Goal: Information Seeking & Learning: Learn about a topic

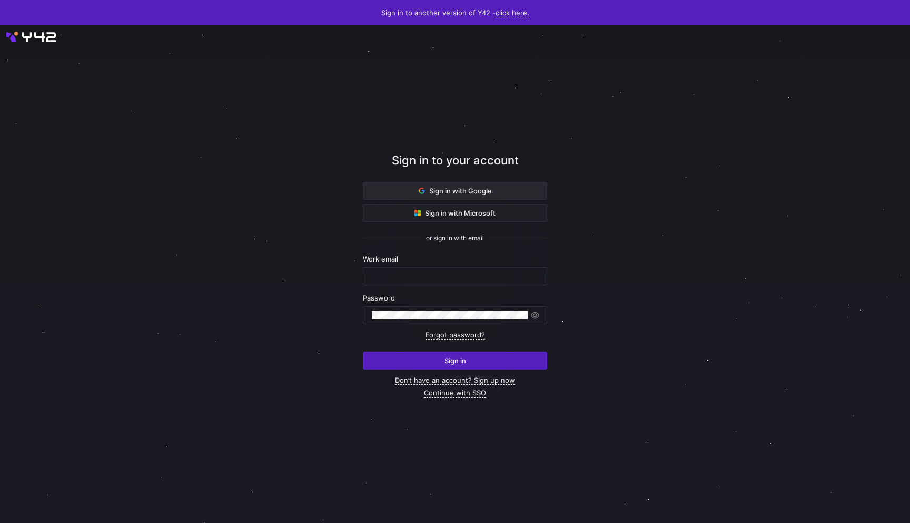
click at [439, 195] on span at bounding box center [455, 190] width 183 height 17
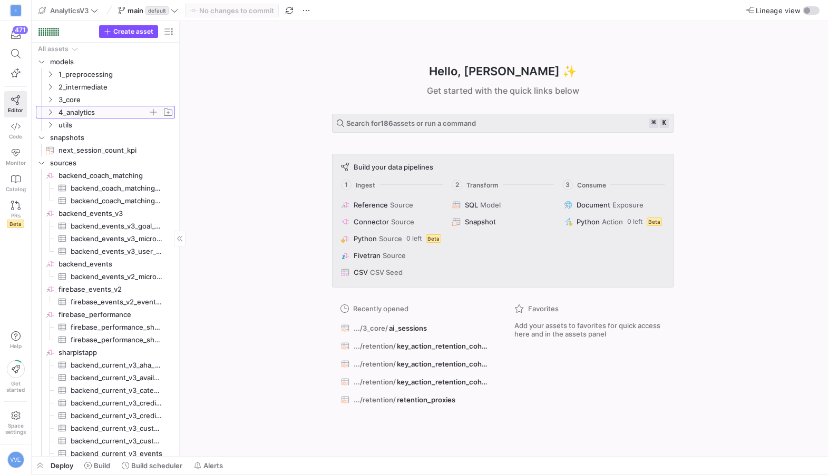
click at [90, 106] on span "4_analytics" at bounding box center [103, 112] width 90 height 12
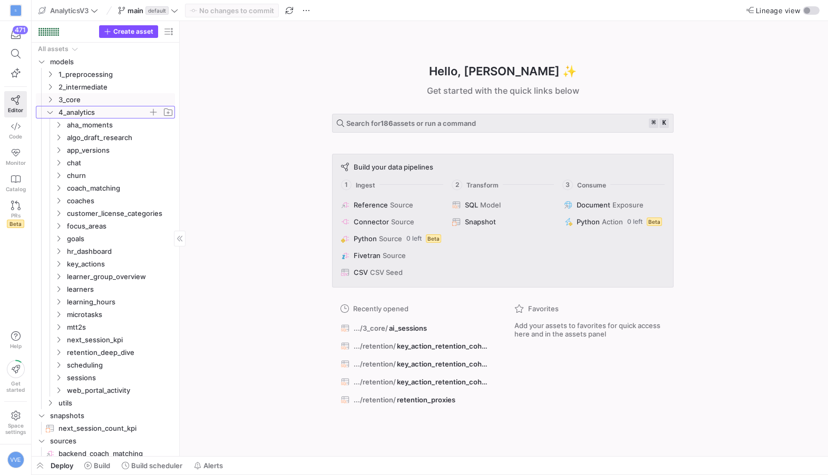
click at [91, 107] on span "4_analytics" at bounding box center [103, 112] width 90 height 12
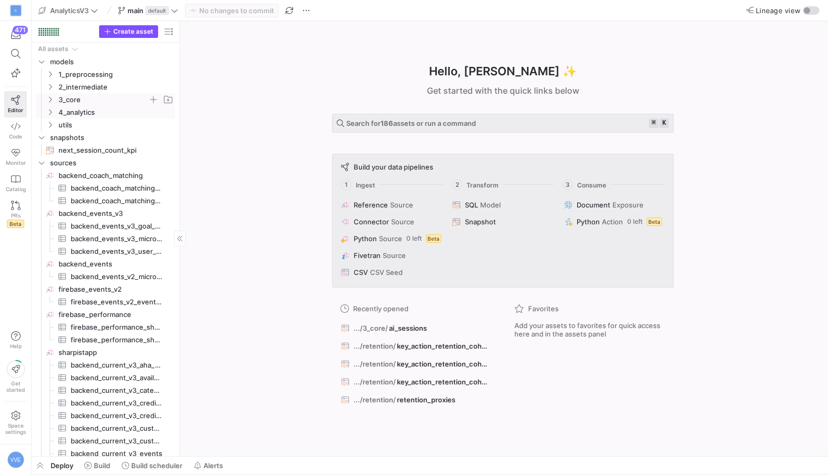
click at [92, 95] on span "3_core" at bounding box center [103, 100] width 90 height 12
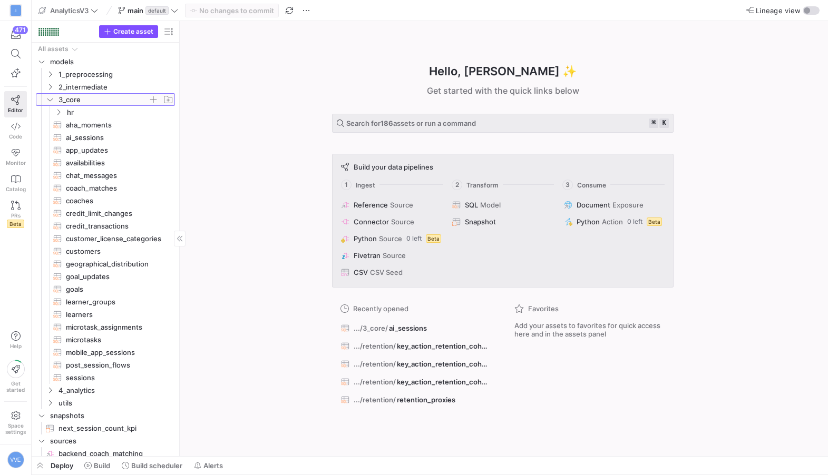
click at [93, 94] on span "3_core" at bounding box center [103, 100] width 90 height 12
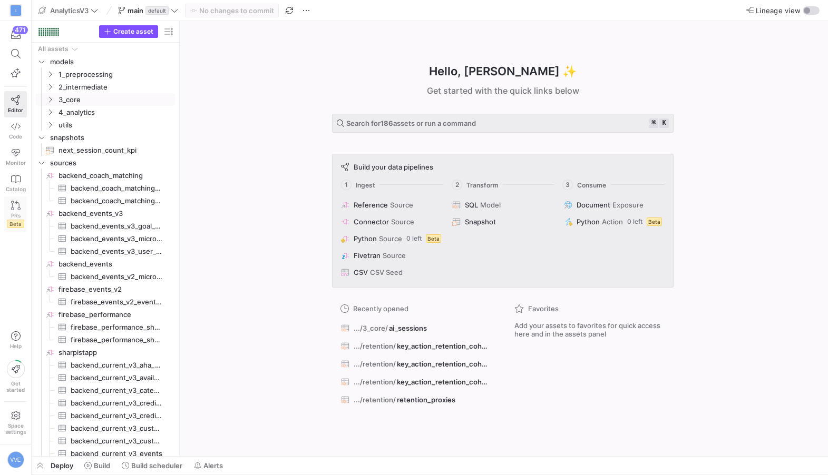
click at [7, 204] on link "PRs Beta" at bounding box center [15, 215] width 23 height 36
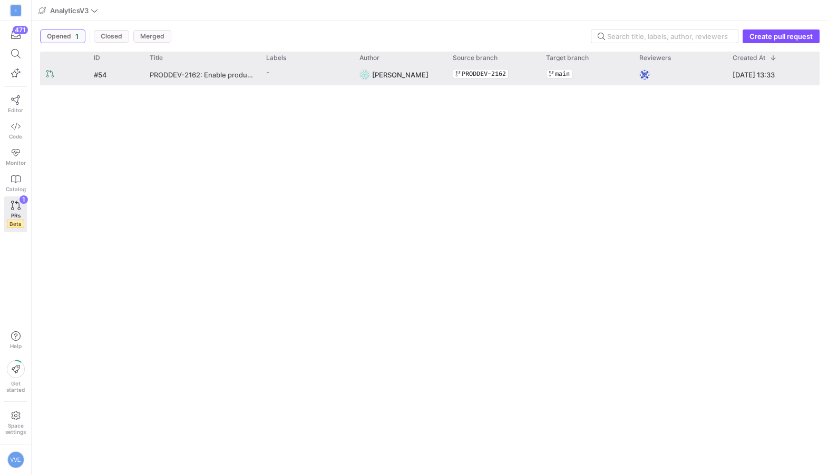
click at [157, 77] on span "PRODDEV-2162: Enable product analytics part 1.1 for AI Coach Beta" at bounding box center [202, 74] width 104 height 19
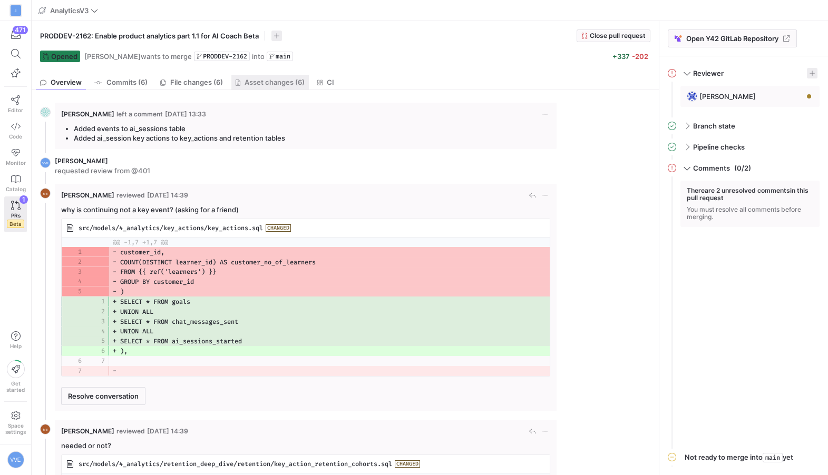
click at [259, 87] on link "Asset changes (6)" at bounding box center [269, 82] width 77 height 15
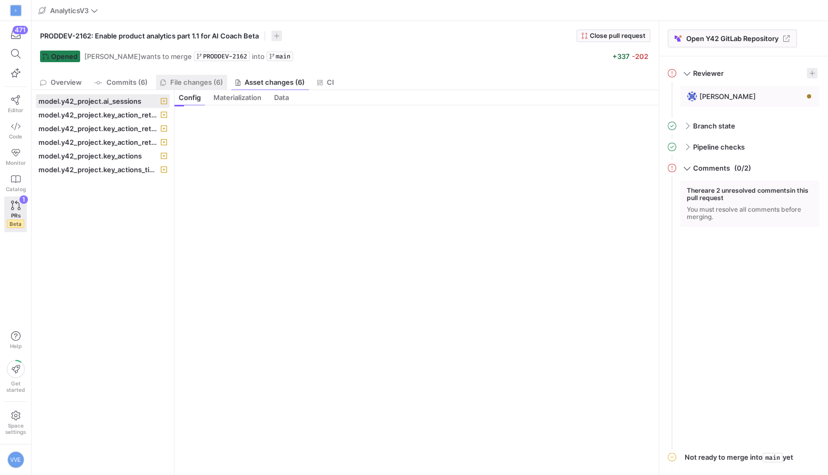
click at [218, 80] on span "File changes (6)" at bounding box center [196, 82] width 53 height 7
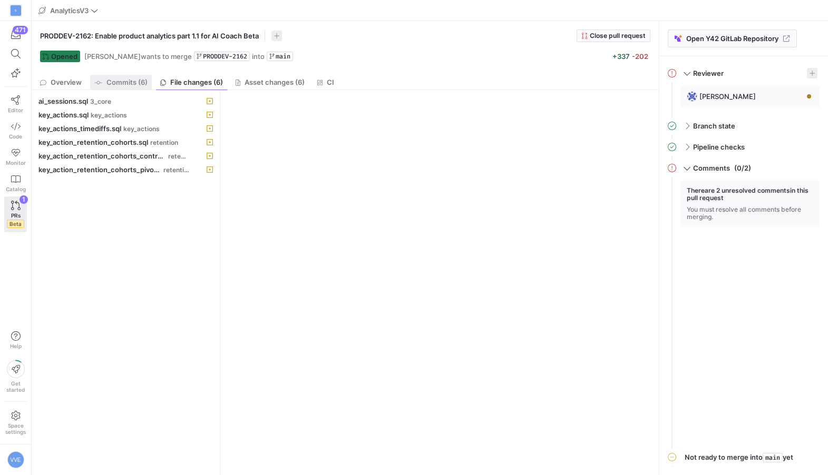
click at [116, 79] on span "Commits (6)" at bounding box center [126, 82] width 41 height 7
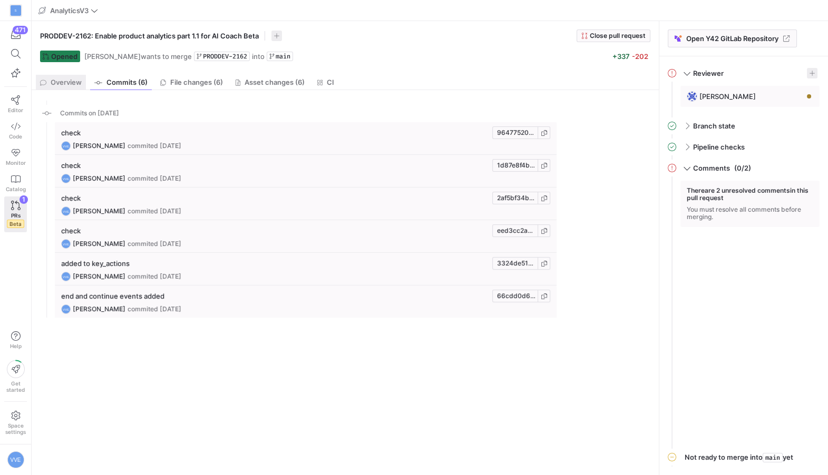
click at [55, 76] on link "Overview" at bounding box center [61, 82] width 50 height 15
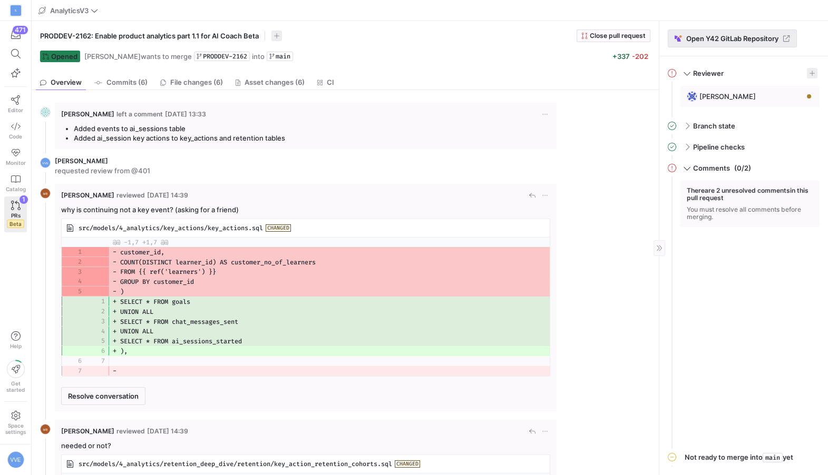
click at [758, 40] on span "Open Y42 GitLab Repository" at bounding box center [732, 38] width 92 height 8
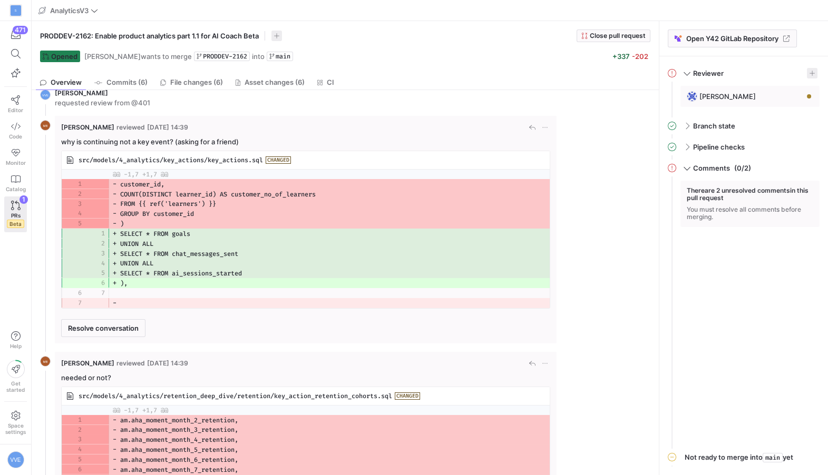
scroll to position [221, 0]
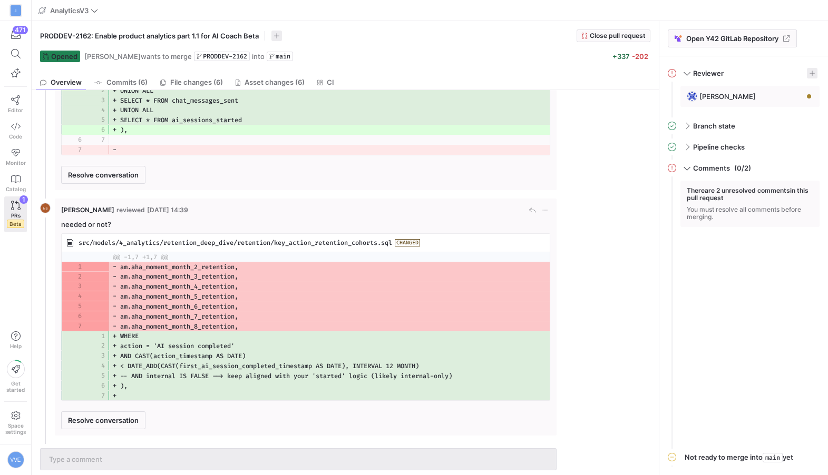
click at [118, 244] on span "src/models/4_analytics/retention_deep_dive/retention/key_action_retention_cohor…" at bounding box center [234, 243] width 313 height 8
click at [110, 449] on div at bounding box center [298, 459] width 498 height 21
click at [111, 475] on img at bounding box center [111, 478] width 7 height 7
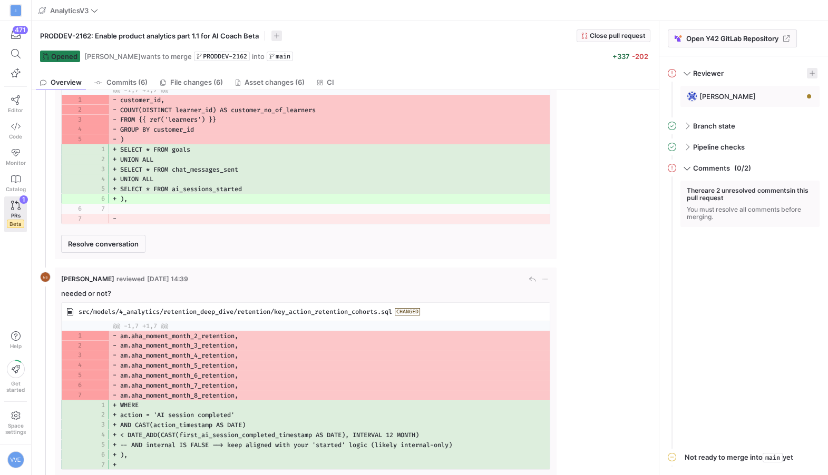
scroll to position [0, 0]
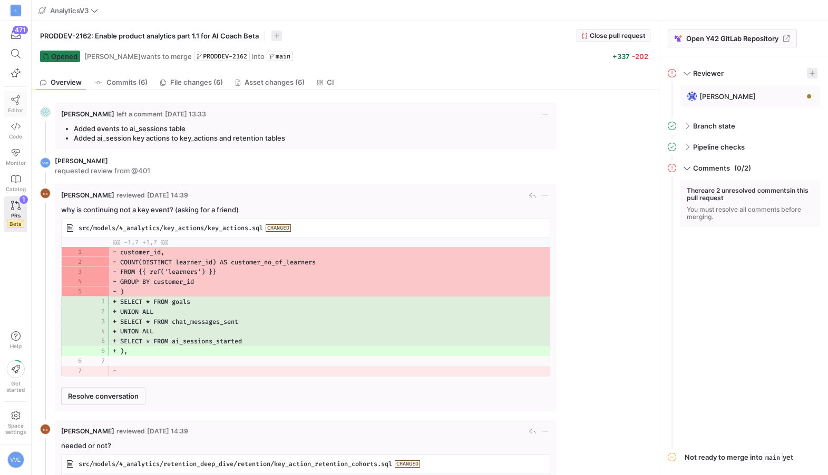
click at [18, 104] on icon at bounding box center [15, 99] width 9 height 9
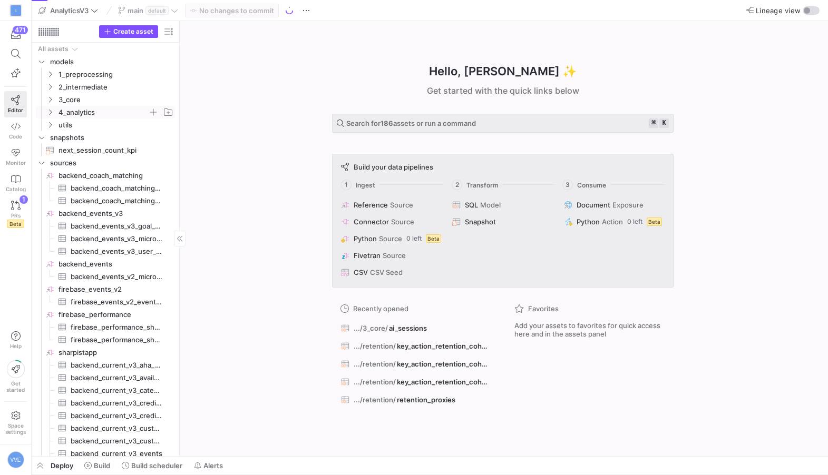
click at [46, 110] on icon "Press SPACE to select this row." at bounding box center [49, 112] width 7 height 6
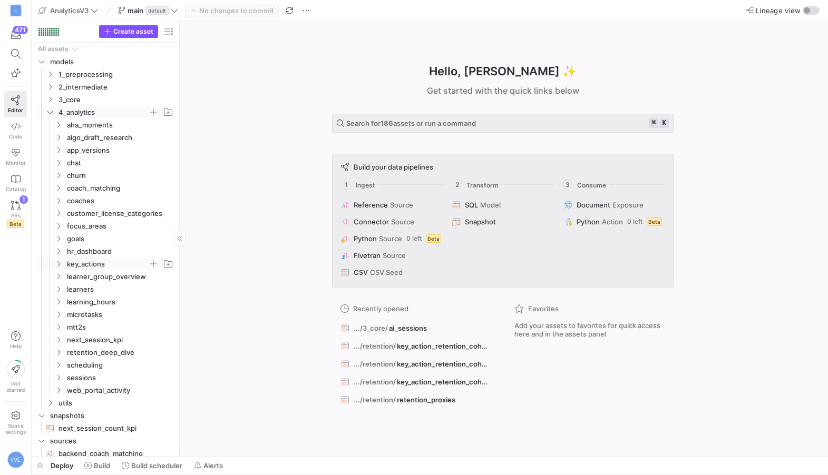
click at [55, 268] on y42-icon "Press SPACE to select this row." at bounding box center [58, 264] width 8 height 8
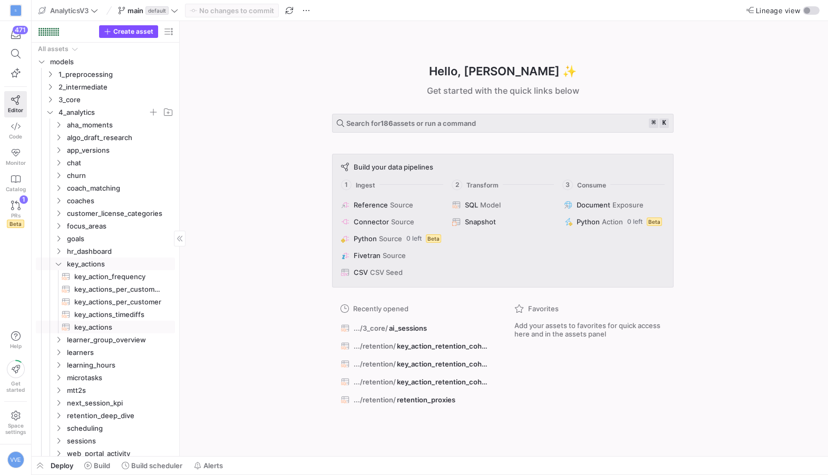
click at [106, 313] on span "key_actions_timediffs​​​​​​​​​​" at bounding box center [118, 315] width 89 height 12
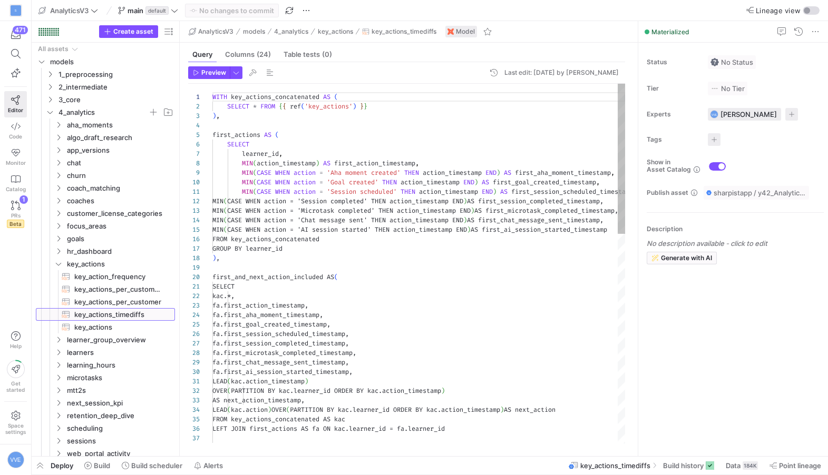
scroll to position [95, 0]
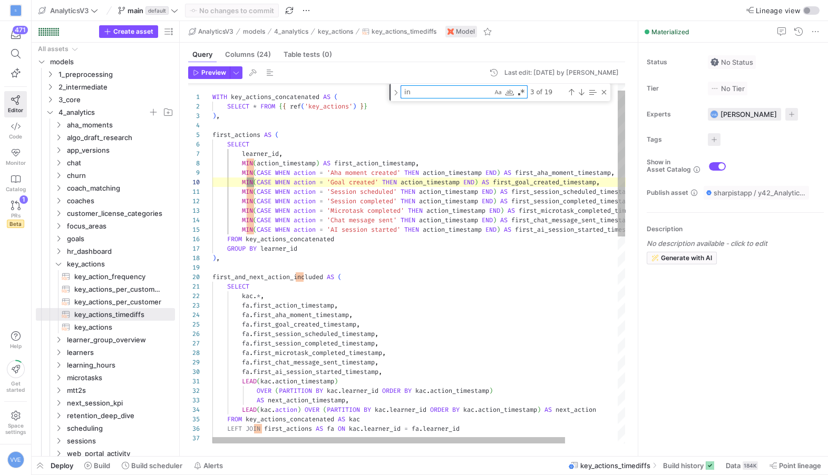
scroll to position [76, 42]
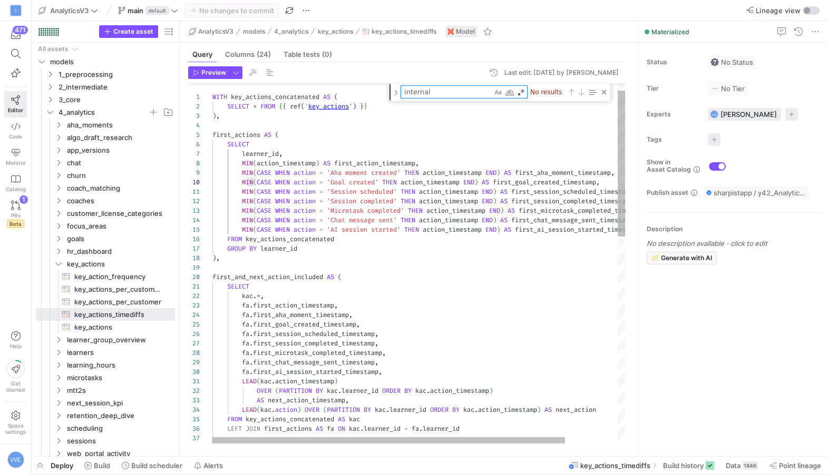
type textarea "internal"
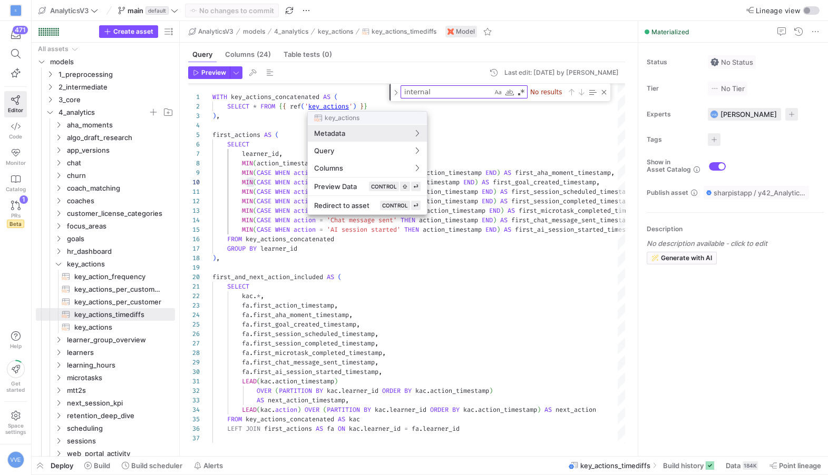
click at [349, 106] on div at bounding box center [414, 237] width 828 height 475
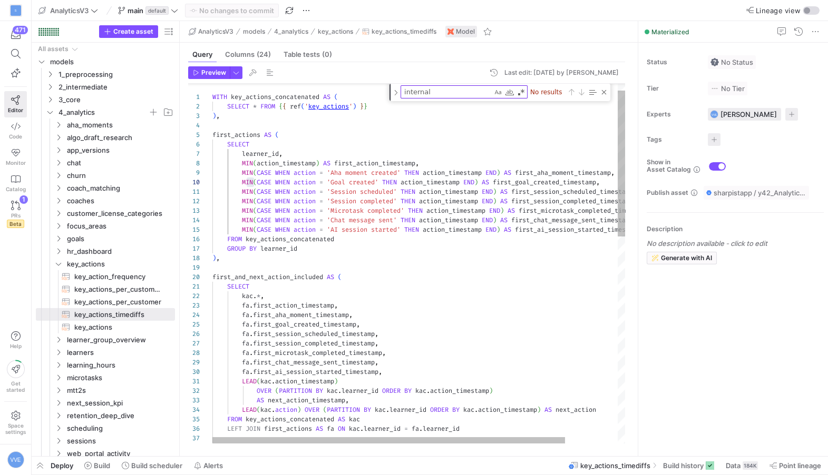
type textarea "{{ config(materialized = 'table') }} WITH sessions_scheduled AS ( SELECT create…"
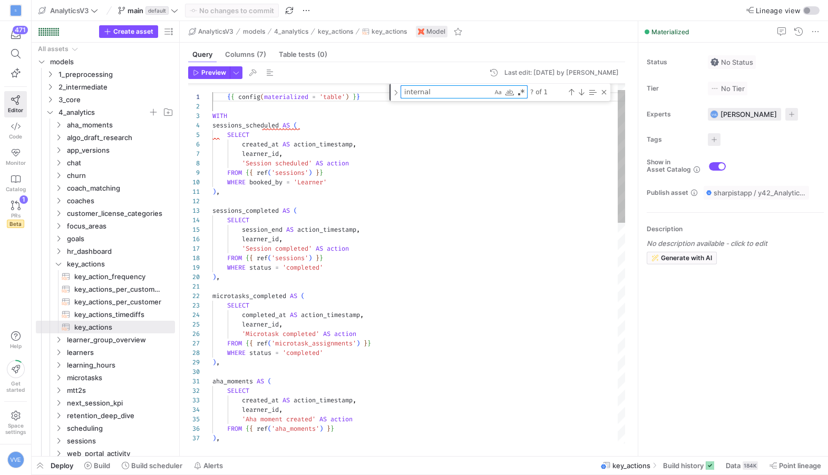
click at [455, 91] on textarea "internal" at bounding box center [446, 92] width 91 height 12
type textarea "i"
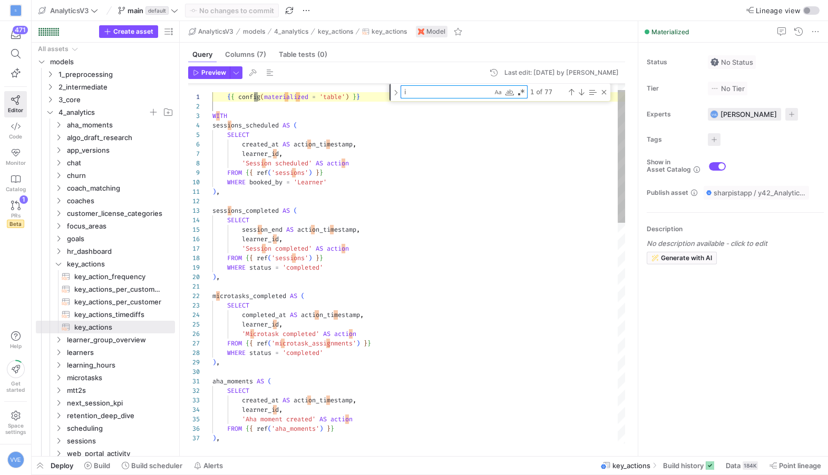
scroll to position [0, 45]
type textarea "SELECT customer_id, COUNT(DISTINCT learner_id) AS customer_no_of_learners FROM …"
type textarea "int"
type textarea "l.`customer_id`, l.`customer_name`, l.`internal`, n.`customer_no_of_learners` F…"
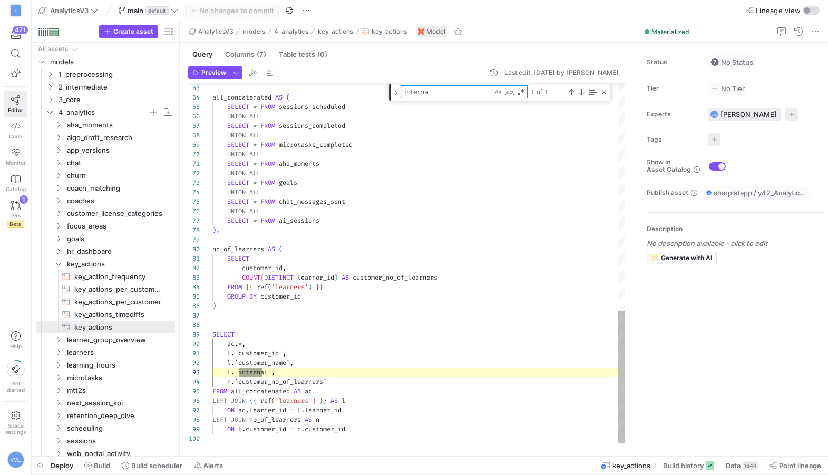
type textarea "internal"
click at [603, 97] on div "1 of 1" at bounding box center [567, 91] width 81 height 13
click at [602, 89] on div "Close (Escape)" at bounding box center [604, 92] width 8 height 8
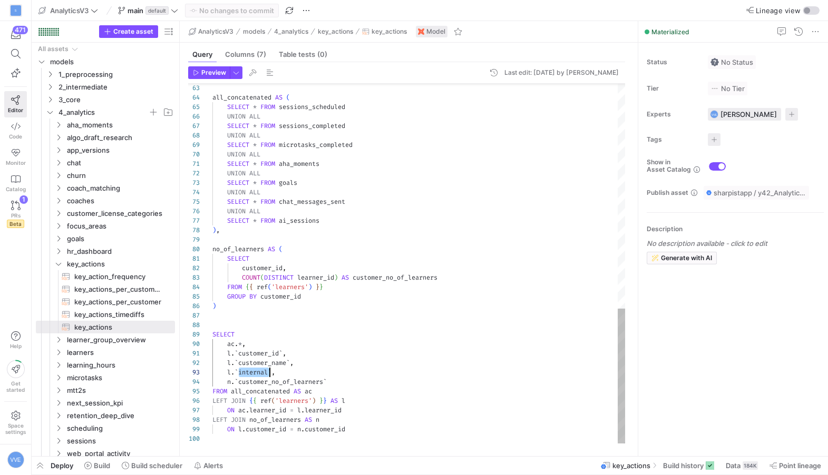
scroll to position [18, 57]
type textarea "WITH key_actions_concatenated AS ( SELECT * FROM {{ ref('key_actions') }} ), fi…"
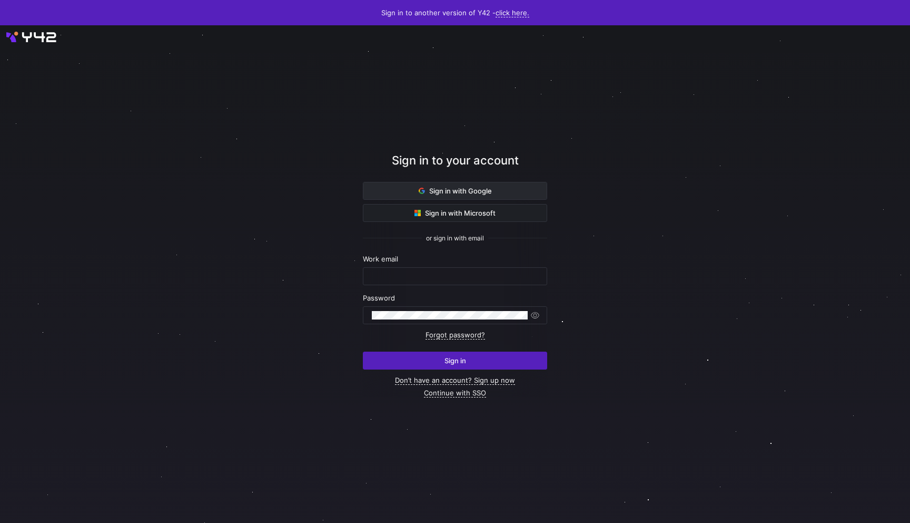
click at [478, 194] on span at bounding box center [455, 190] width 183 height 17
